Goal: Contribute content

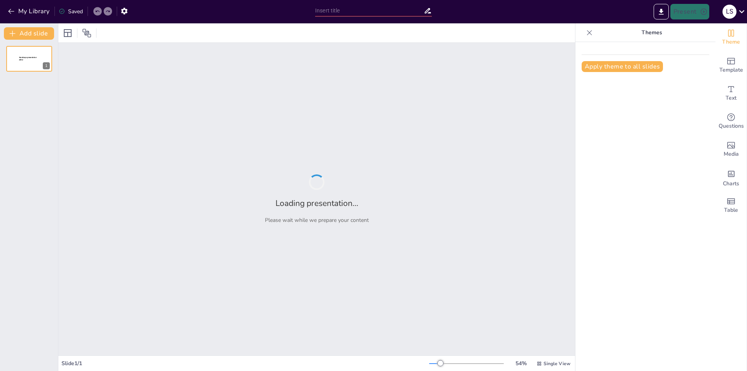
type input "La Portada: Historia y Belleza Natural en [GEOGRAPHIC_DATA]"
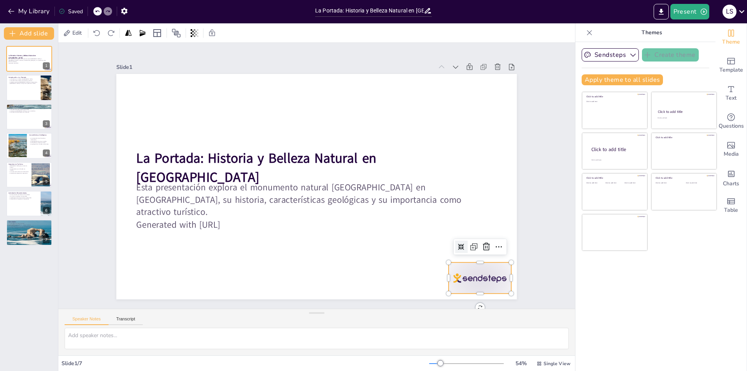
click at [469, 299] on div at bounding box center [440, 323] width 69 height 49
click at [469, 276] on div at bounding box center [468, 294] width 65 height 38
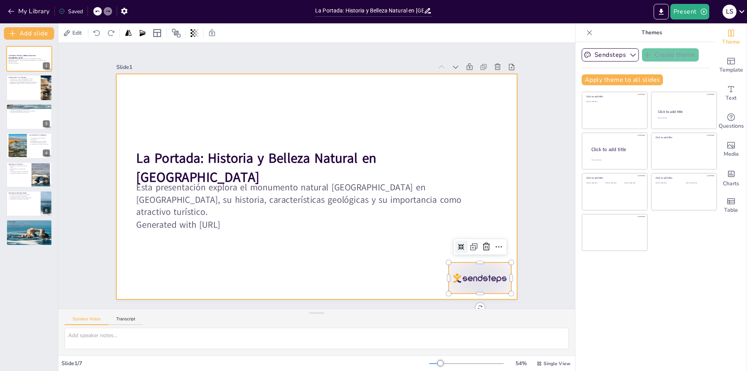
click at [385, 235] on div at bounding box center [316, 187] width 422 height 266
click at [257, 121] on div at bounding box center [316, 187] width 422 height 266
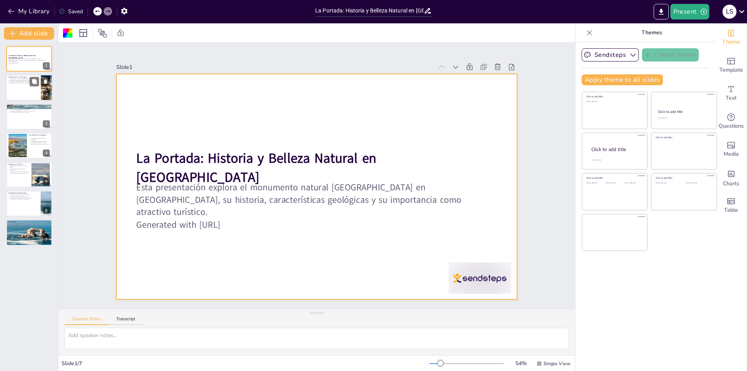
click at [14, 93] on div at bounding box center [29, 88] width 47 height 26
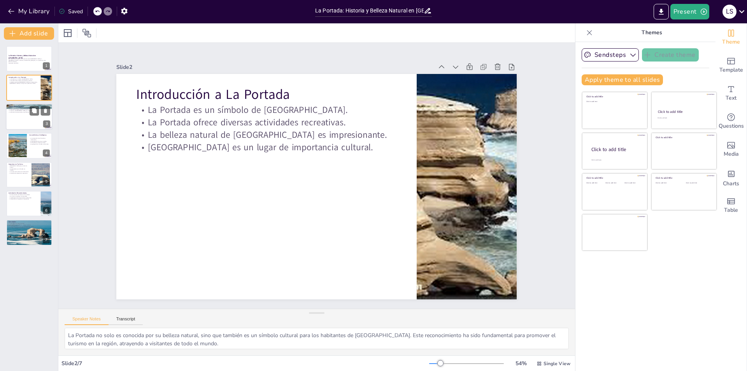
click at [23, 121] on div at bounding box center [29, 116] width 47 height 26
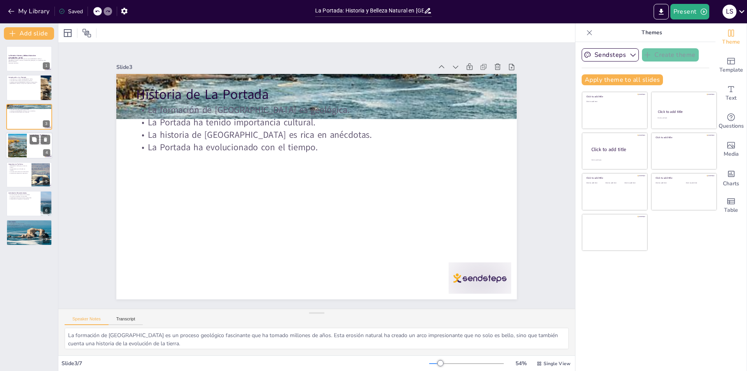
click at [18, 141] on div at bounding box center [18, 146] width 36 height 24
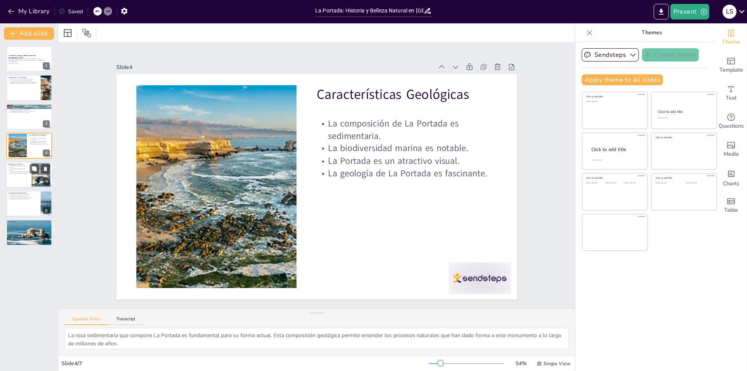
click at [19, 172] on p "La educación ambiental es importante." at bounding box center [18, 173] width 21 height 2
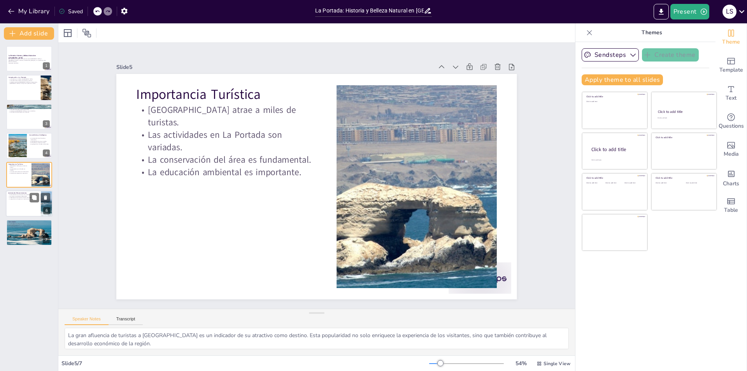
click at [26, 207] on div at bounding box center [29, 203] width 47 height 26
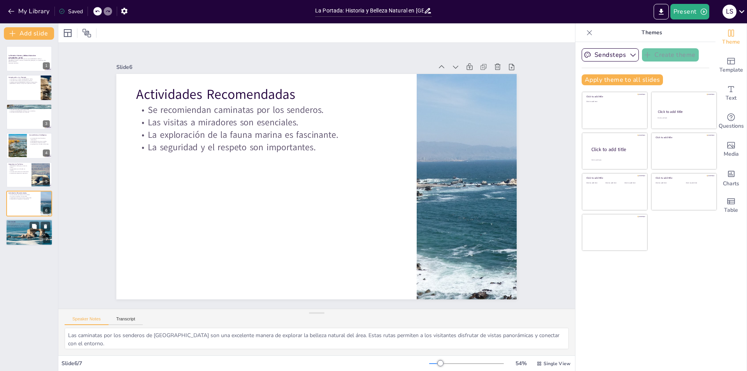
click at [22, 229] on div at bounding box center [29, 232] width 50 height 26
type textarea "La Portada es considerada un tesoro natural debido a su belleza y significado c…"
